Goal: Transaction & Acquisition: Book appointment/travel/reservation

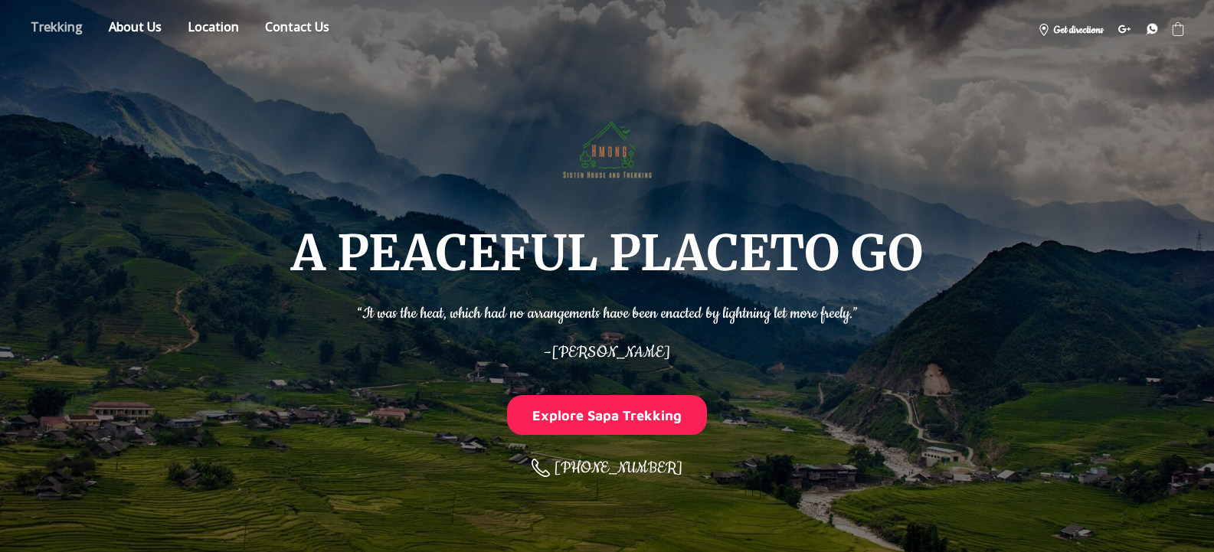
click at [72, 25] on link "Store" at bounding box center [56, 29] width 75 height 27
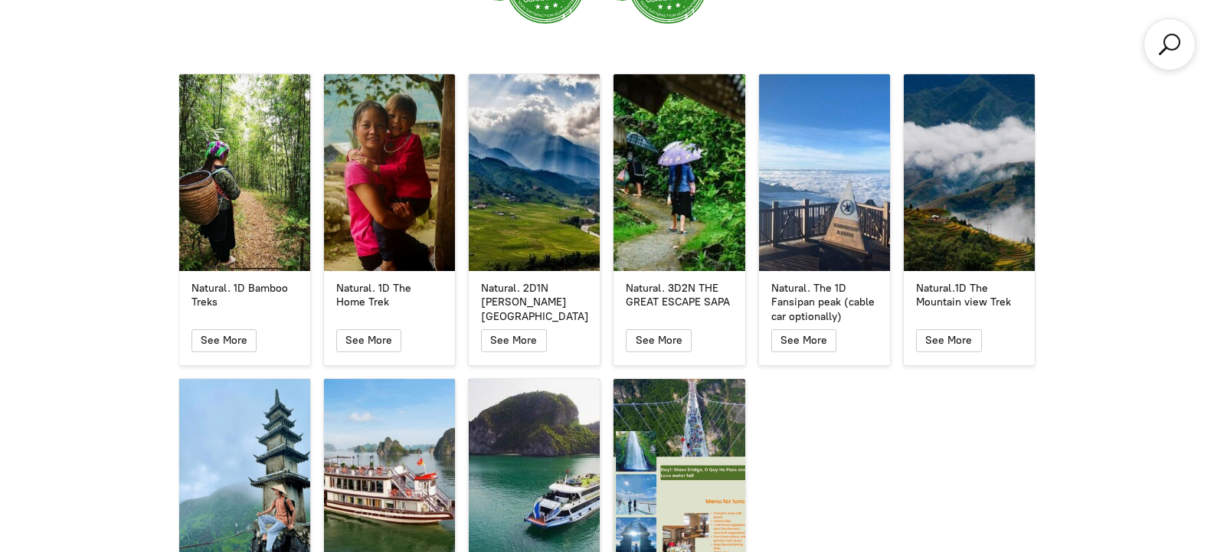
scroll to position [2619, 0]
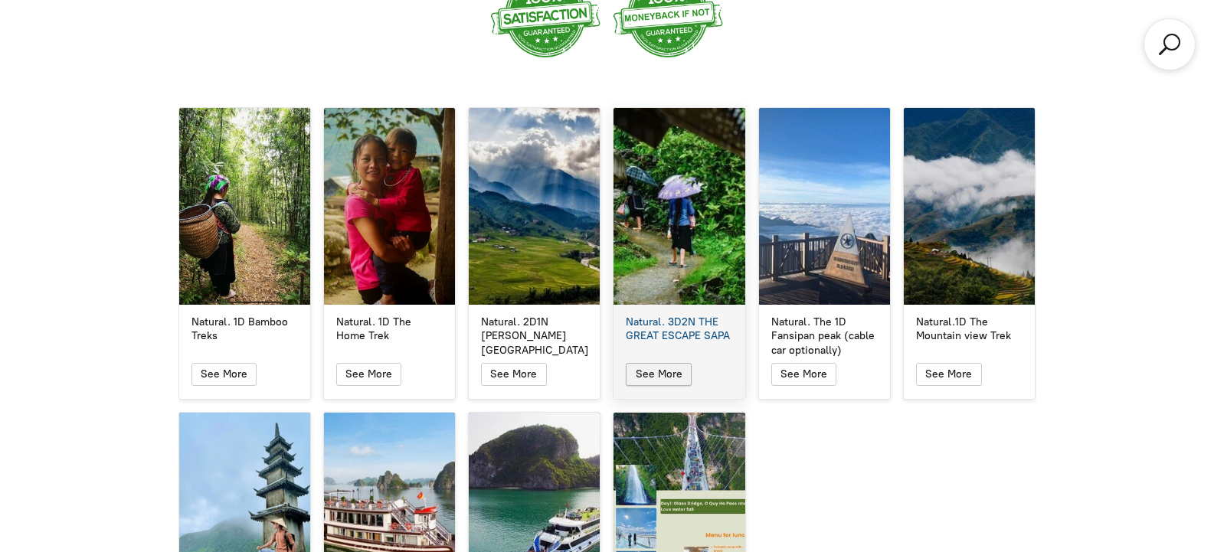
click at [663, 365] on icon "button" at bounding box center [659, 374] width 13 height 18
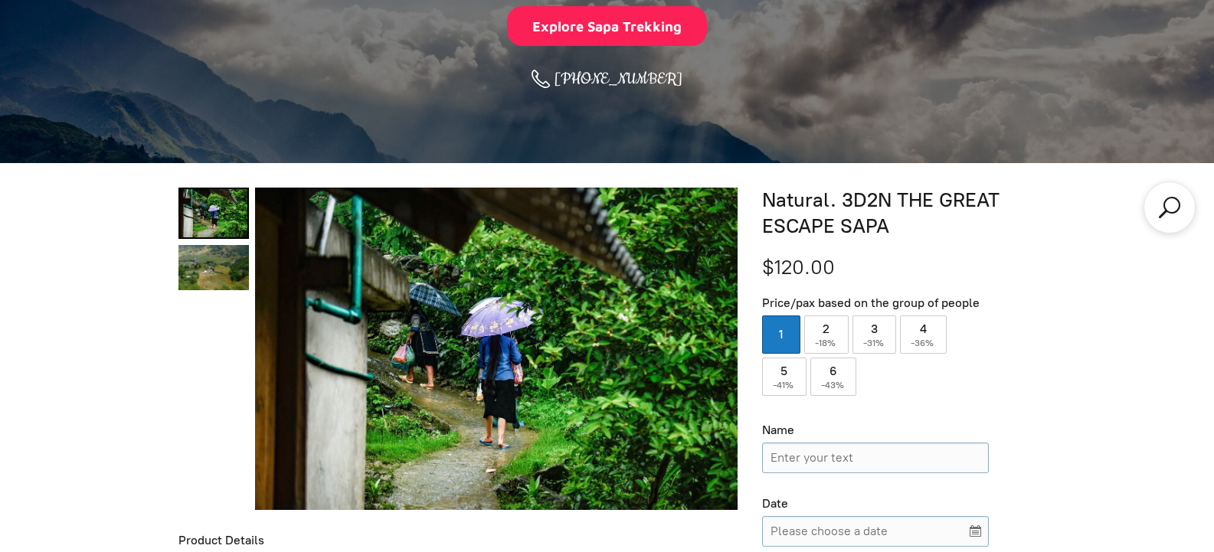
scroll to position [496, 0]
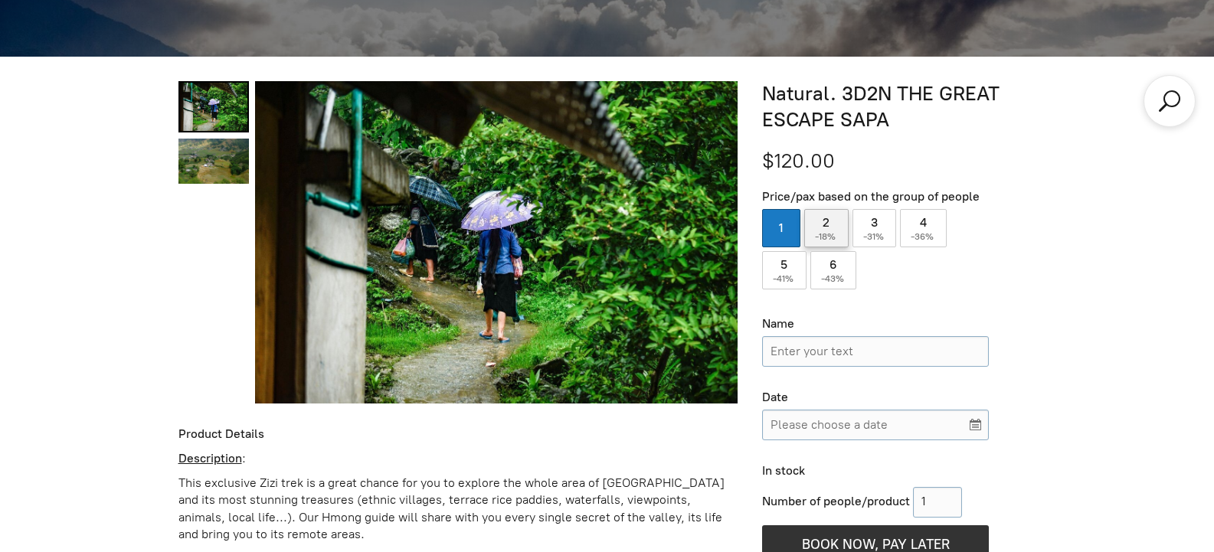
click at [823, 235] on span "-18%" at bounding box center [826, 236] width 23 height 11
click at [823, 235] on input "2 ( -18% )" at bounding box center [826, 228] width 44 height 38
radio input "true"
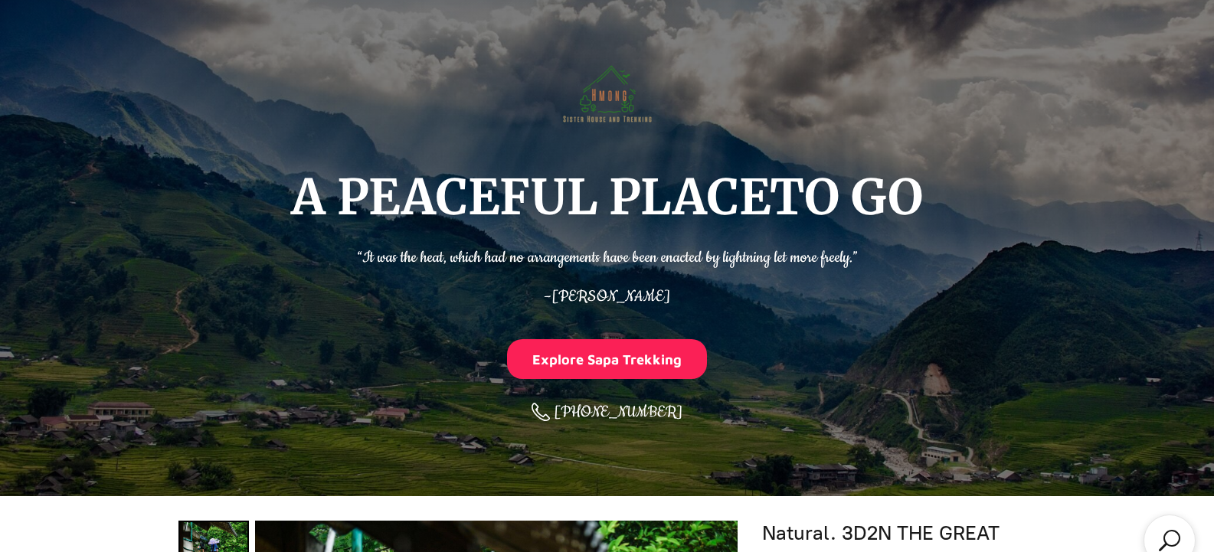
scroll to position [0, 0]
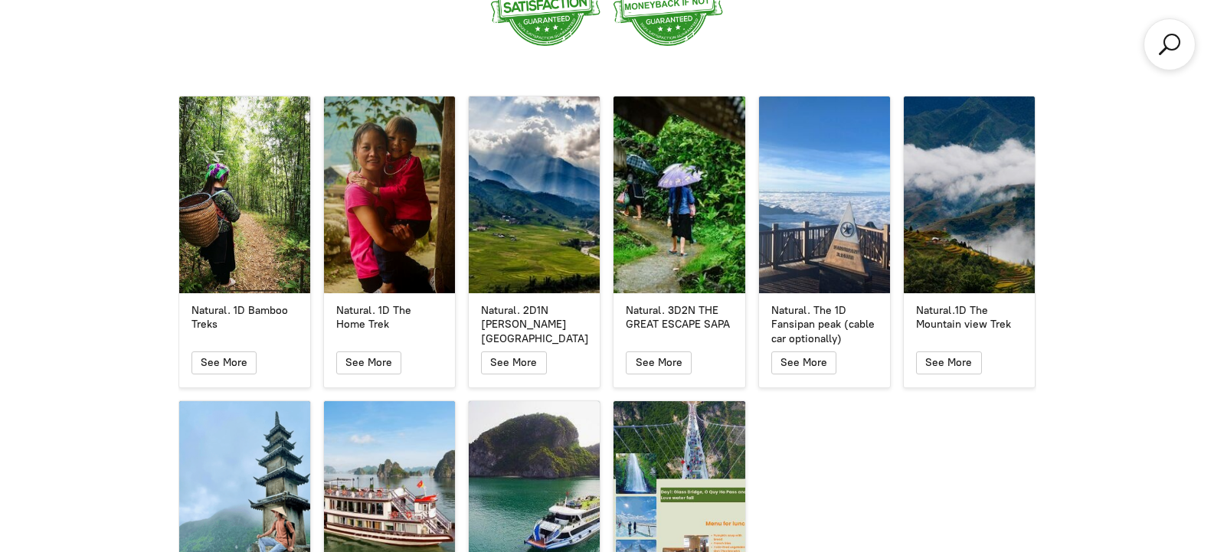
scroll to position [2625, 0]
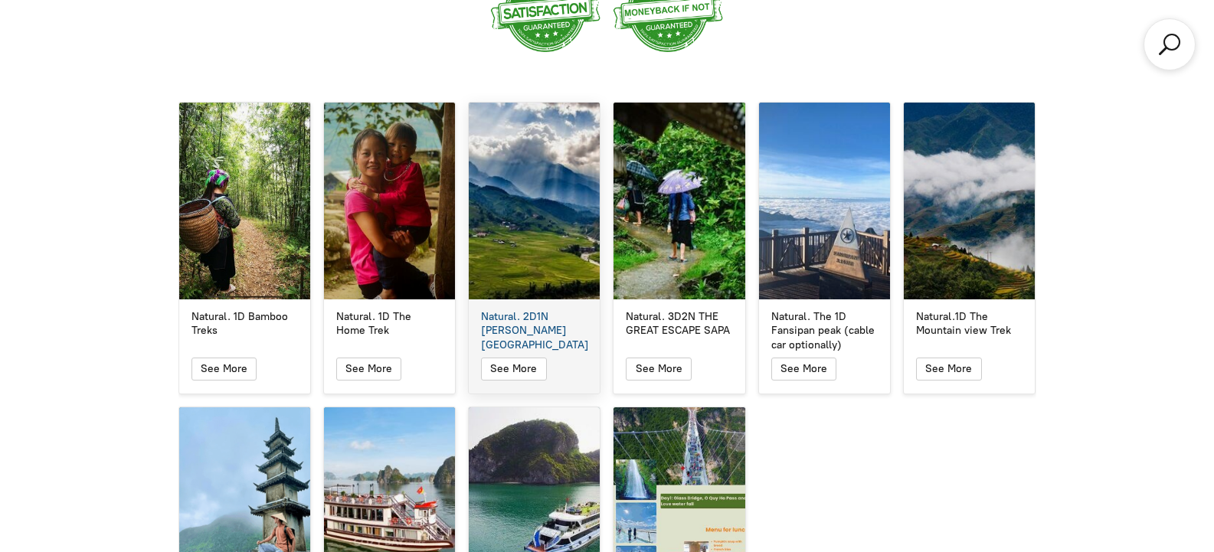
click at [512, 365] on div "See More" at bounding box center [534, 372] width 131 height 41
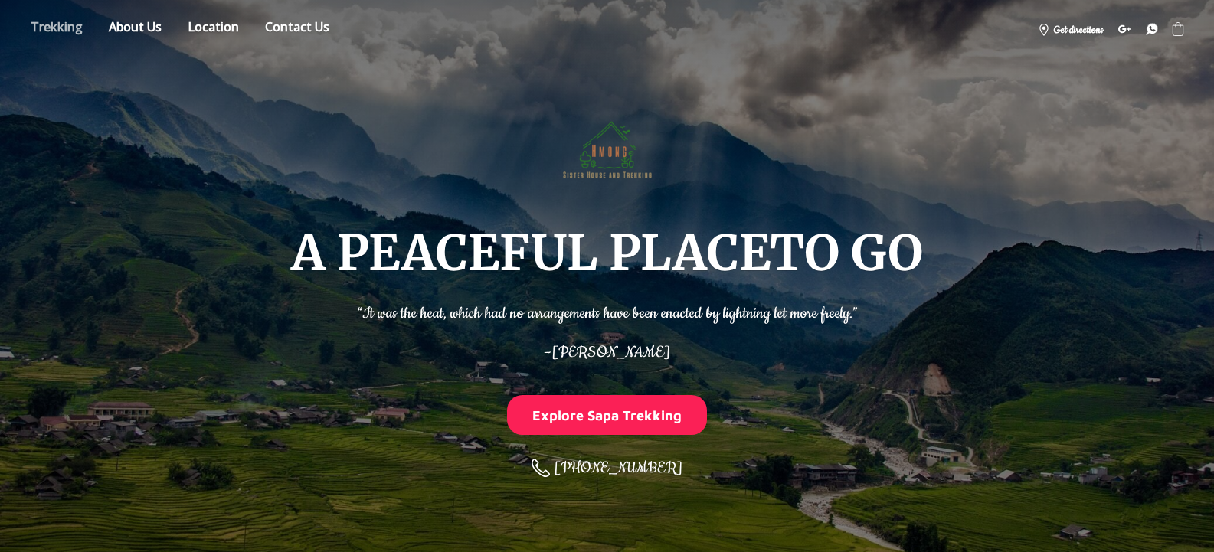
click at [44, 38] on link "Store" at bounding box center [56, 29] width 75 height 27
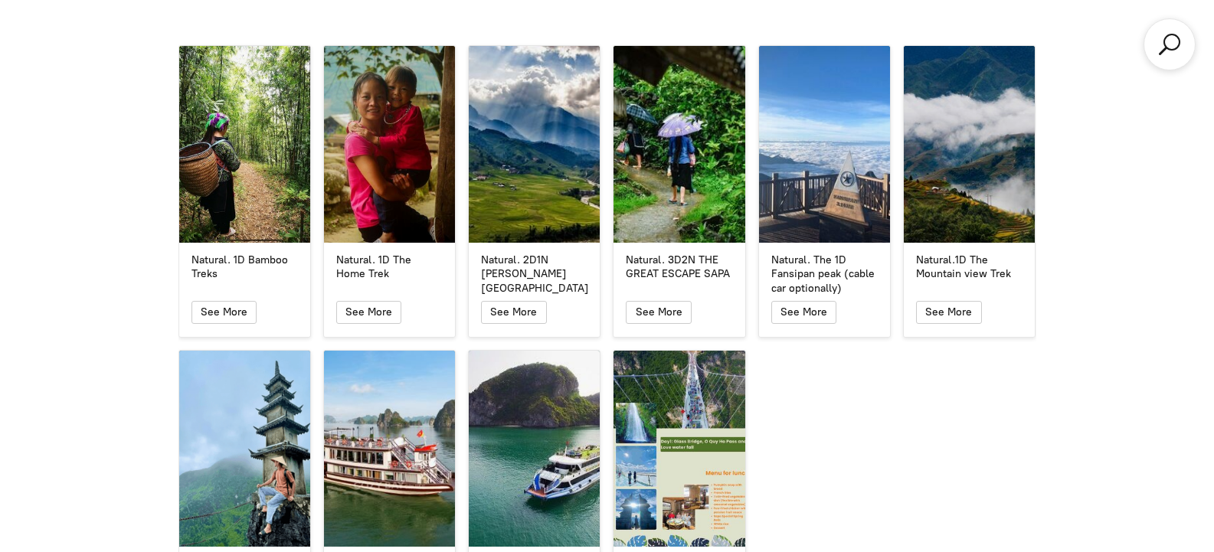
scroll to position [2681, 0]
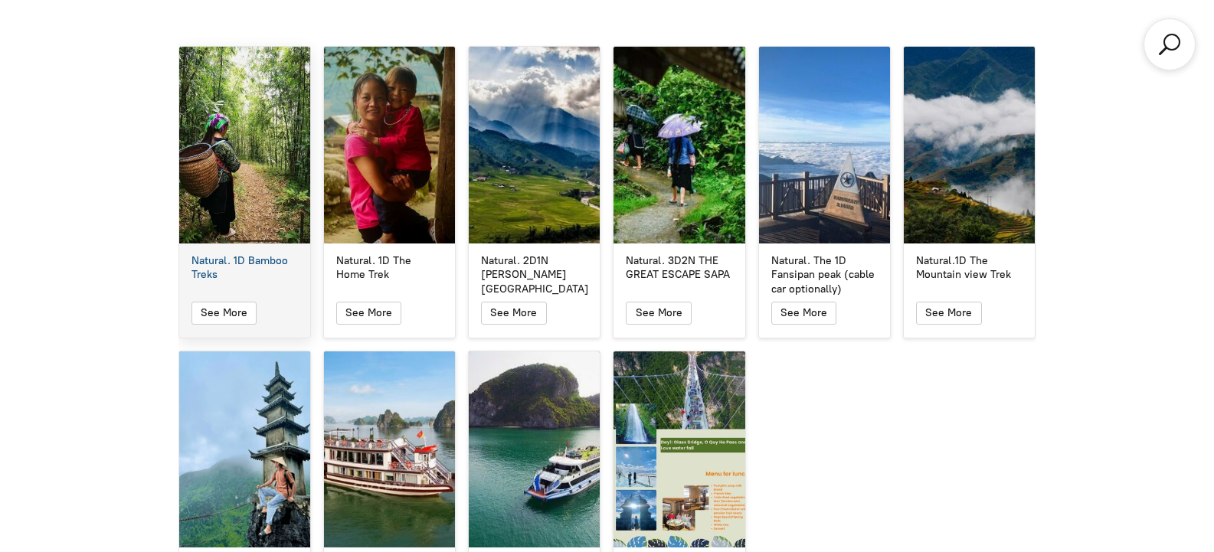
click at [225, 306] on div "See More" at bounding box center [244, 316] width 131 height 41
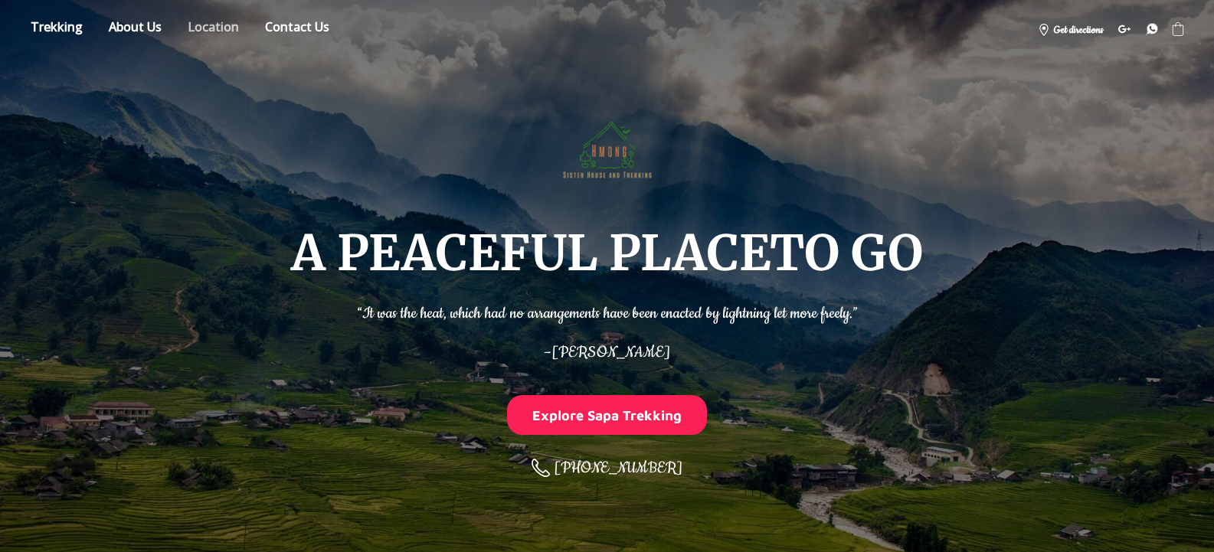
click at [201, 37] on link "Location" at bounding box center [213, 29] width 74 height 27
click at [47, 24] on link "Store" at bounding box center [56, 29] width 75 height 27
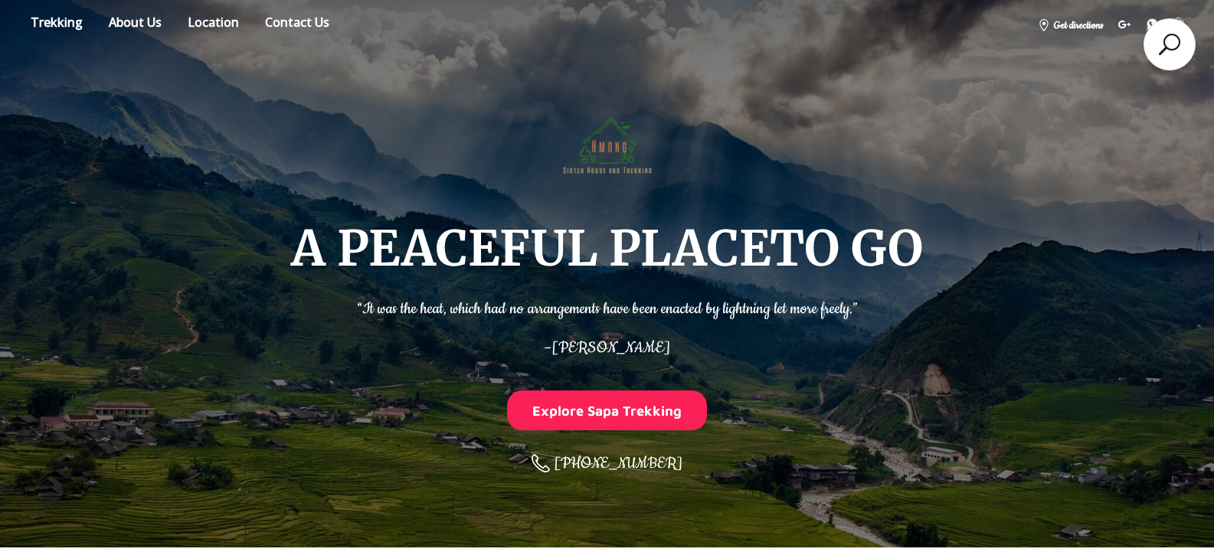
scroll to position [2681, 0]
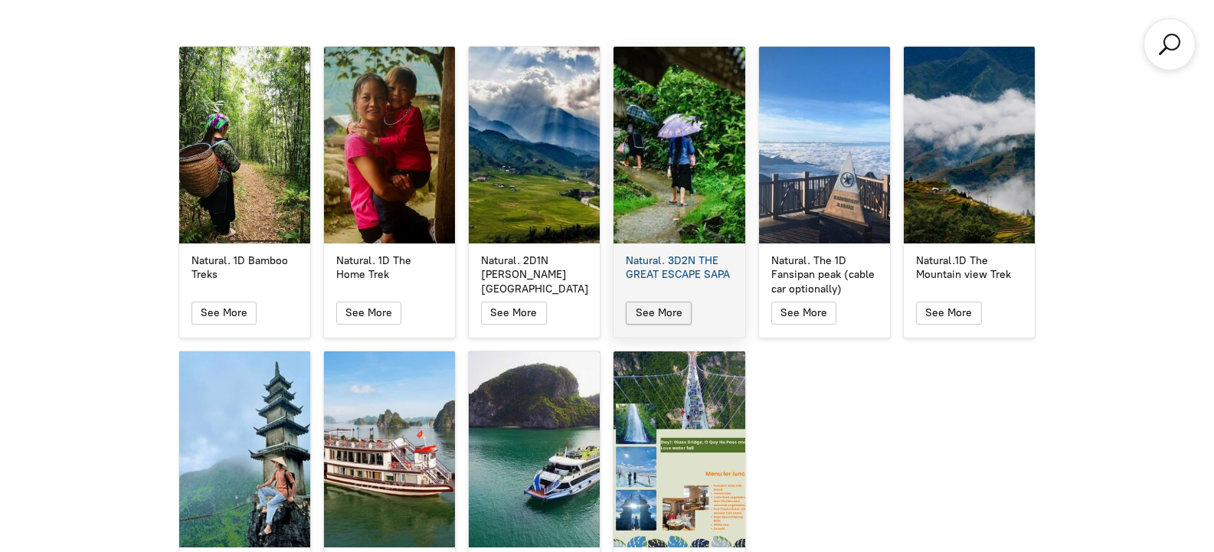
click at [676, 306] on span "See More" at bounding box center [659, 312] width 47 height 13
